Goal: Transaction & Acquisition: Subscribe to service/newsletter

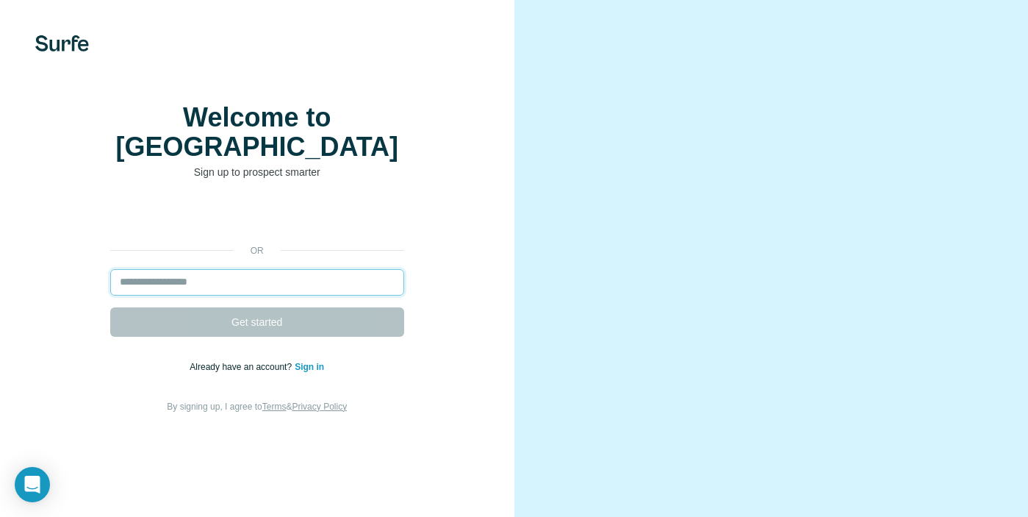
click at [238, 294] on input "email" at bounding box center [257, 282] width 294 height 26
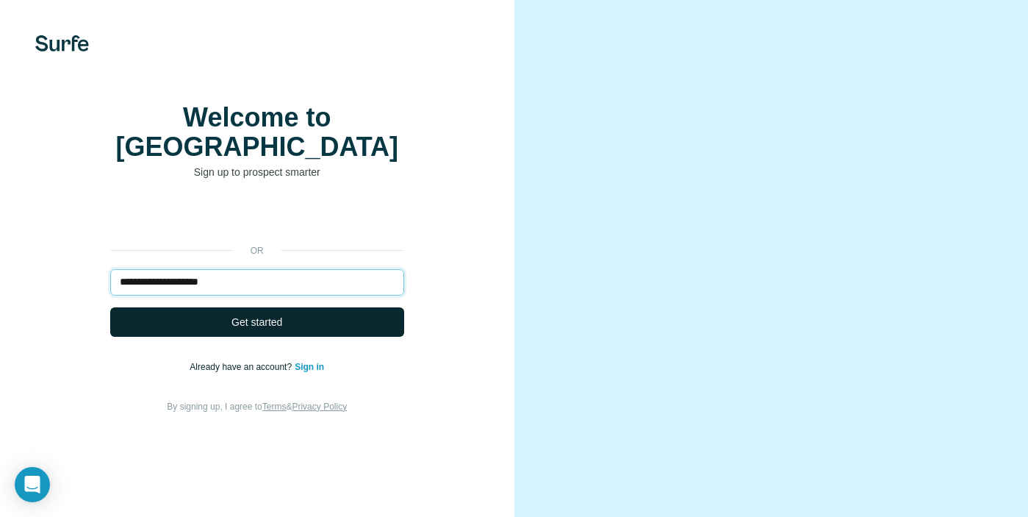
type input "**********"
click at [245, 324] on span "Get started" at bounding box center [257, 322] width 51 height 15
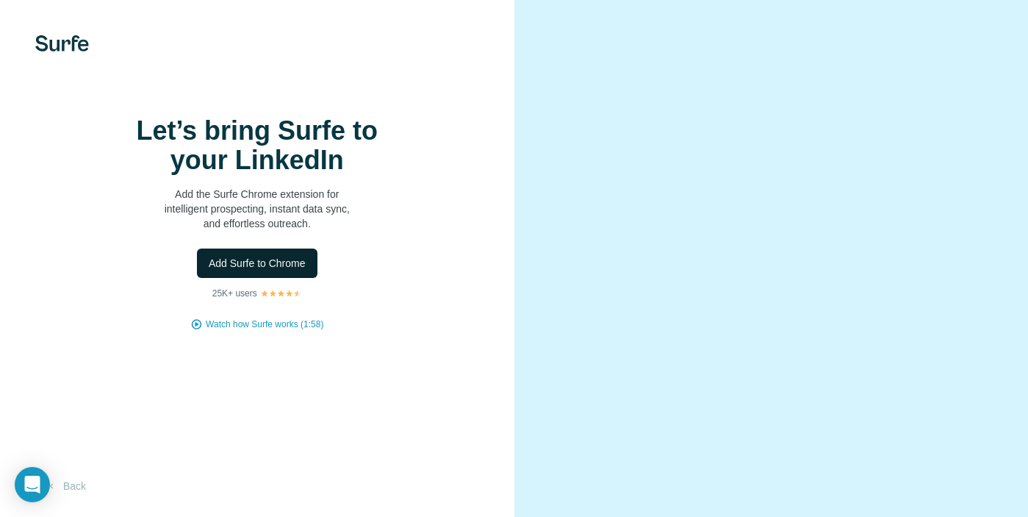
click at [270, 270] on span "Add Surfe to Chrome" at bounding box center [257, 263] width 97 height 15
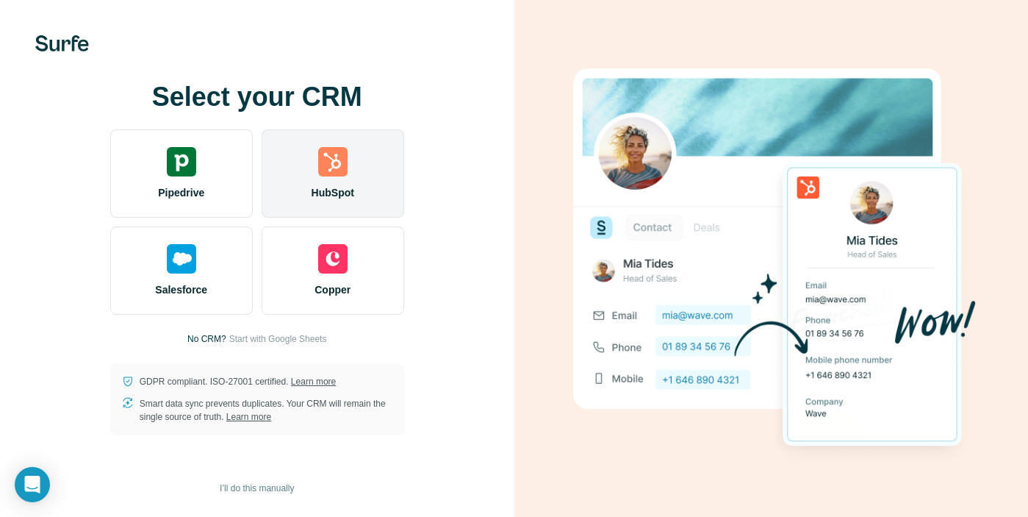
click at [343, 195] on span "HubSpot" at bounding box center [333, 192] width 43 height 15
click at [364, 176] on div "HubSpot" at bounding box center [333, 173] width 143 height 88
click at [338, 188] on span "HubSpot" at bounding box center [333, 192] width 43 height 15
